Goal: Use online tool/utility: Utilize a website feature to perform a specific function

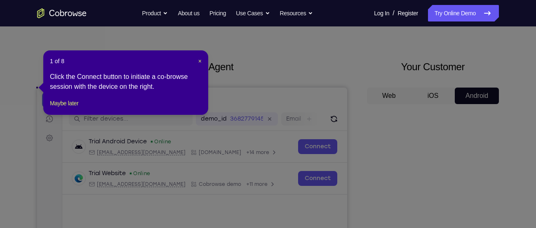
scroll to position [18, 0]
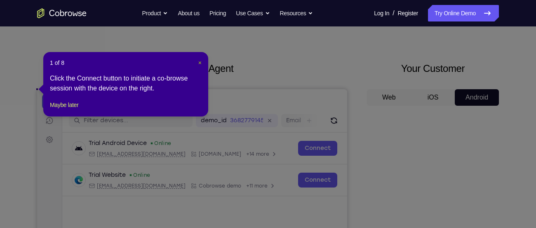
click at [199, 60] on span "×" at bounding box center [199, 62] width 3 height 7
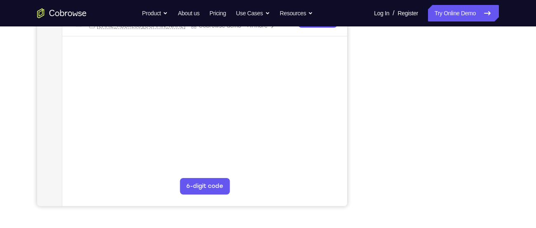
scroll to position [182, 0]
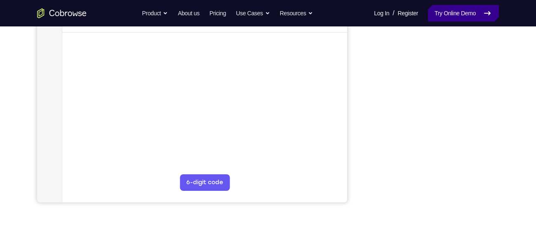
click at [436, 11] on link "Try Online Demo" at bounding box center [463, 13] width 71 height 17
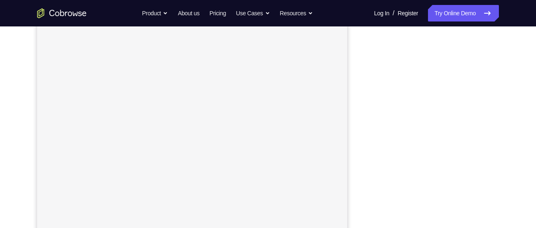
scroll to position [106, 0]
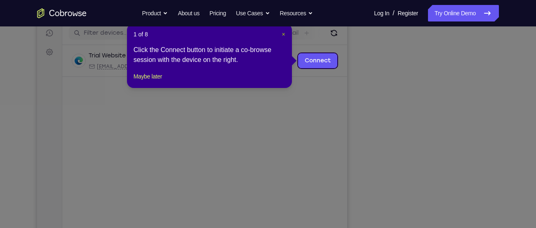
click at [285, 34] on span "×" at bounding box center [283, 34] width 3 height 7
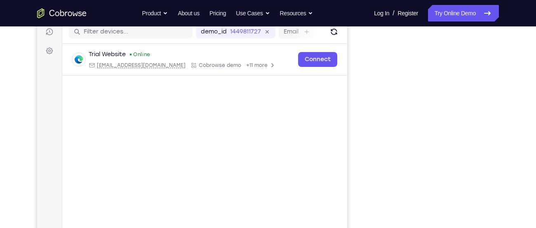
scroll to position [113, 0]
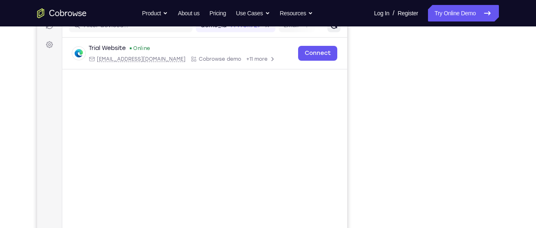
click at [339, 31] on button "Refresh" at bounding box center [334, 25] width 13 height 13
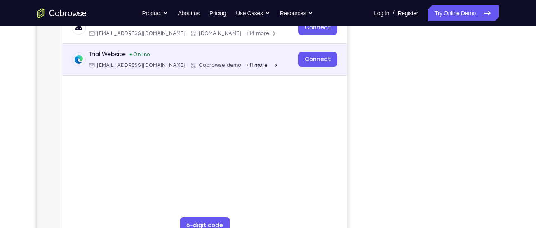
scroll to position [135, 0]
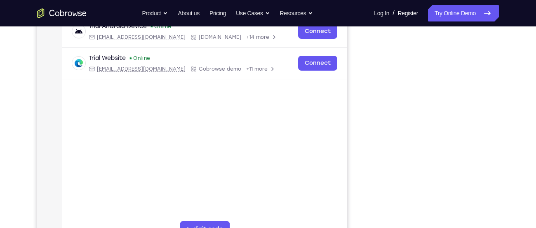
click at [533, 186] on div "Your Support Agent Your Customer Web iOS Android Next Steps We’d be happy to gi…" at bounding box center [268, 163] width 536 height 544
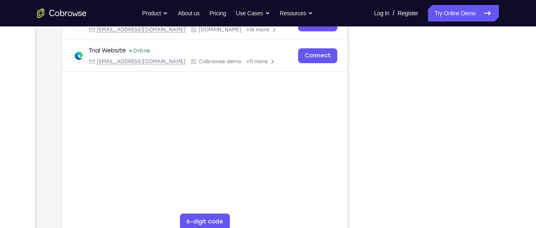
scroll to position [142, 0]
